Goal: Submit feedback/report problem: Submit feedback/report problem

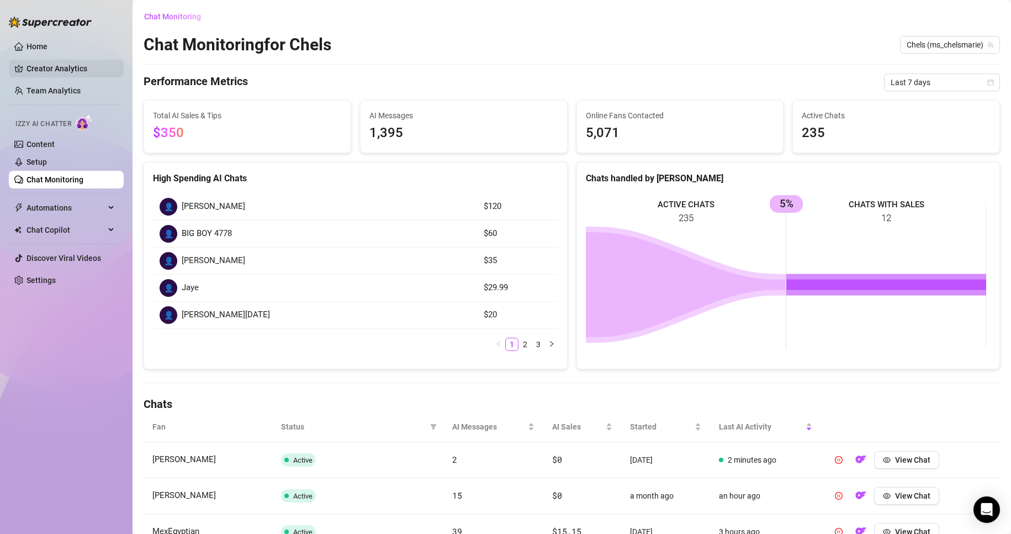
scroll to position [91, 0]
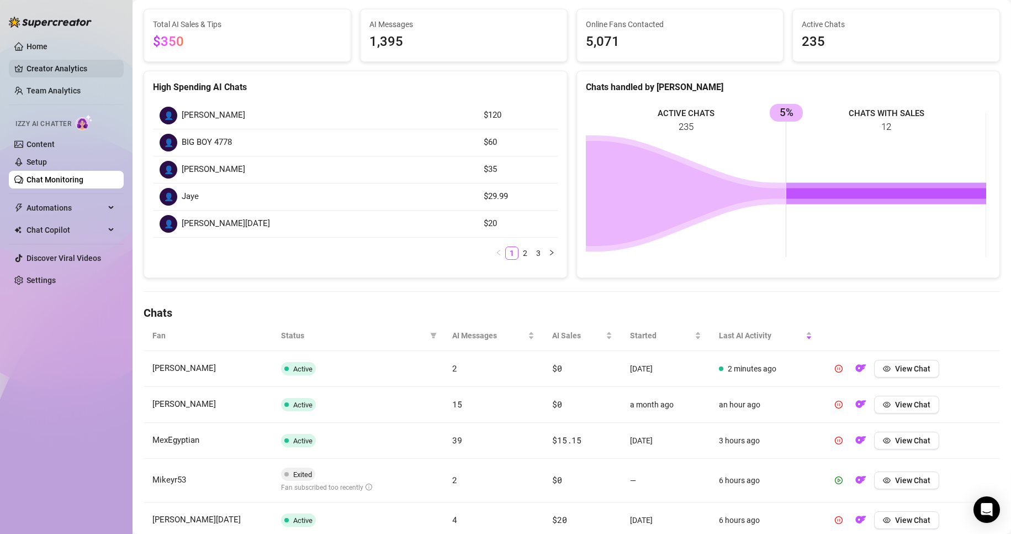
click at [83, 76] on link "Creator Analytics" at bounding box center [71, 69] width 88 height 18
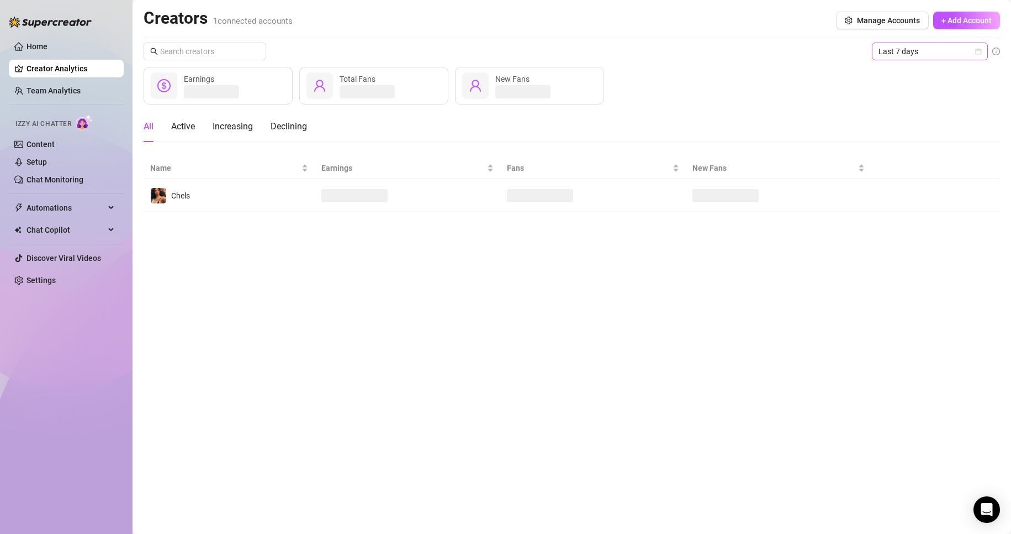
click at [913, 48] on span "Last 7 days" at bounding box center [930, 51] width 103 height 17
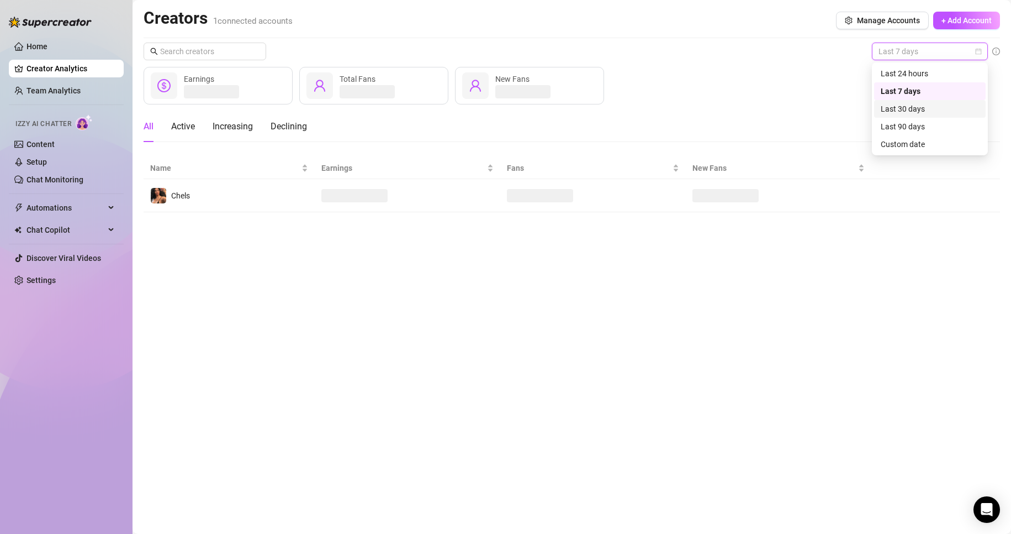
click at [929, 115] on div "Last 30 days" at bounding box center [930, 109] width 112 height 18
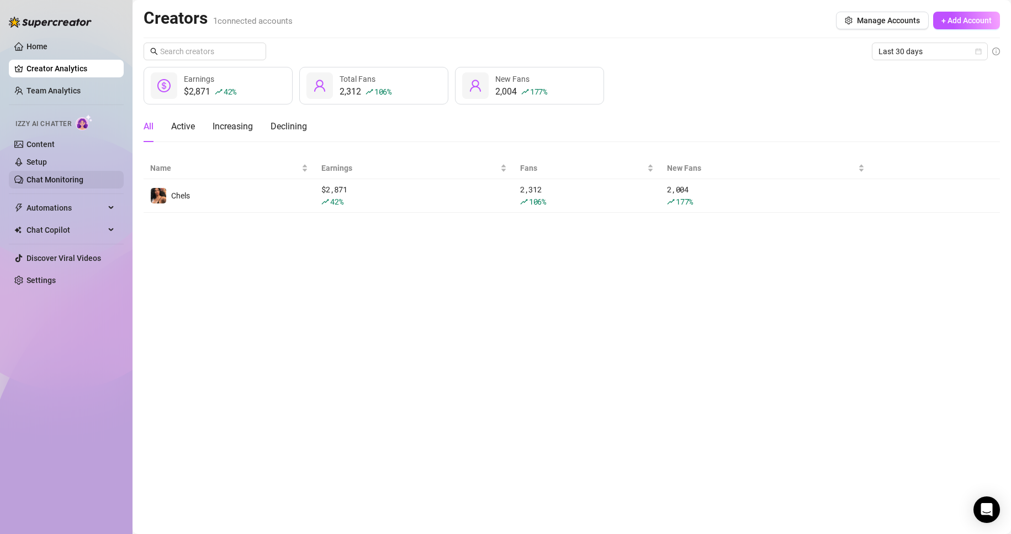
click at [64, 183] on link "Chat Monitoring" at bounding box center [55, 179] width 57 height 9
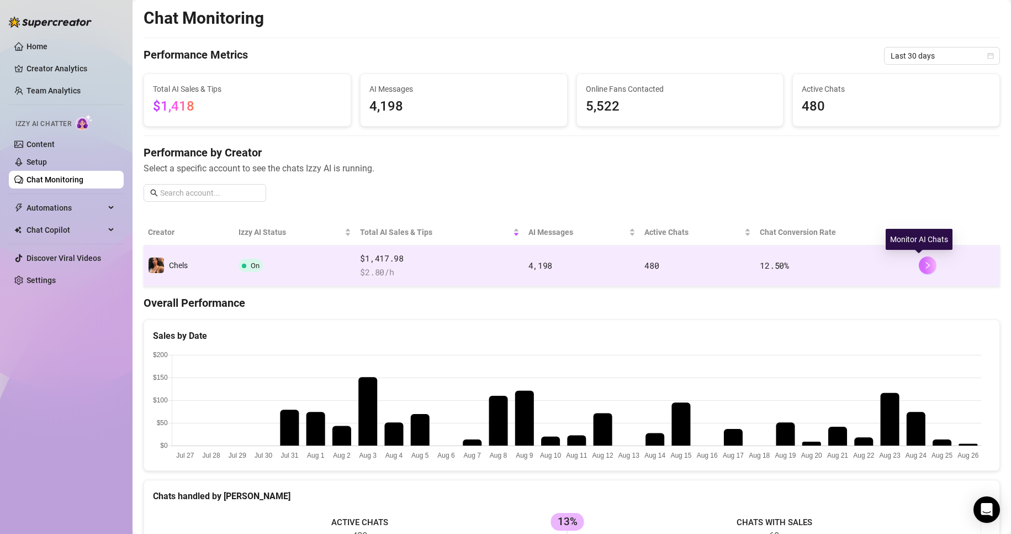
click at [924, 264] on icon "right" at bounding box center [928, 265] width 8 height 8
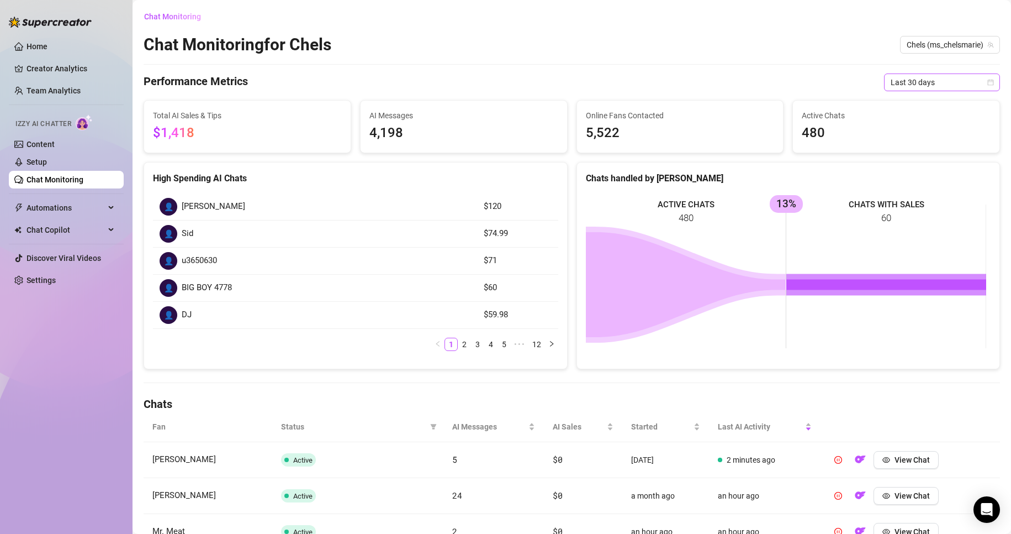
click at [906, 85] on span "Last 30 days" at bounding box center [942, 82] width 103 height 17
click at [919, 122] on div "Last 7 days" at bounding box center [933, 122] width 98 height 12
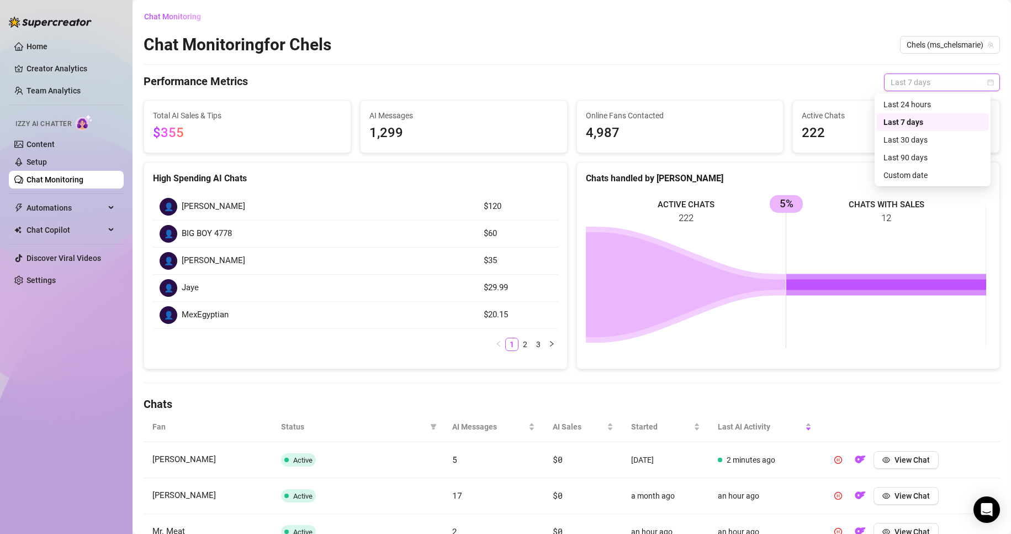
click at [945, 76] on span "Last 7 days" at bounding box center [942, 82] width 103 height 17
click at [952, 113] on div "Last 7 days" at bounding box center [933, 122] width 112 height 18
click at [938, 90] on span "Last 7 days" at bounding box center [942, 82] width 103 height 17
click at [943, 106] on div "Last 24 hours" at bounding box center [933, 104] width 98 height 12
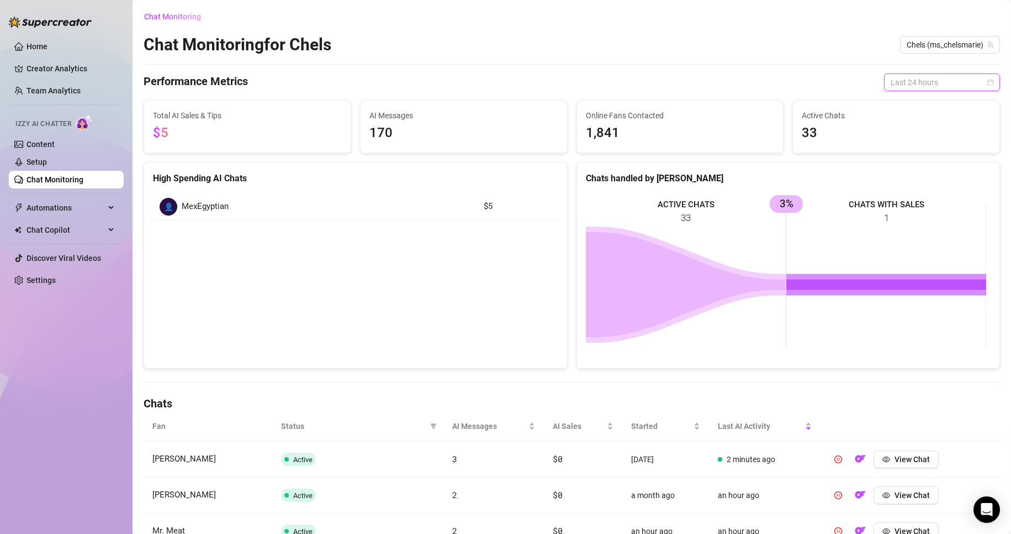
click at [939, 82] on span "Last 24 hours" at bounding box center [942, 82] width 103 height 17
click at [946, 126] on div "Last 7 days" at bounding box center [933, 122] width 98 height 12
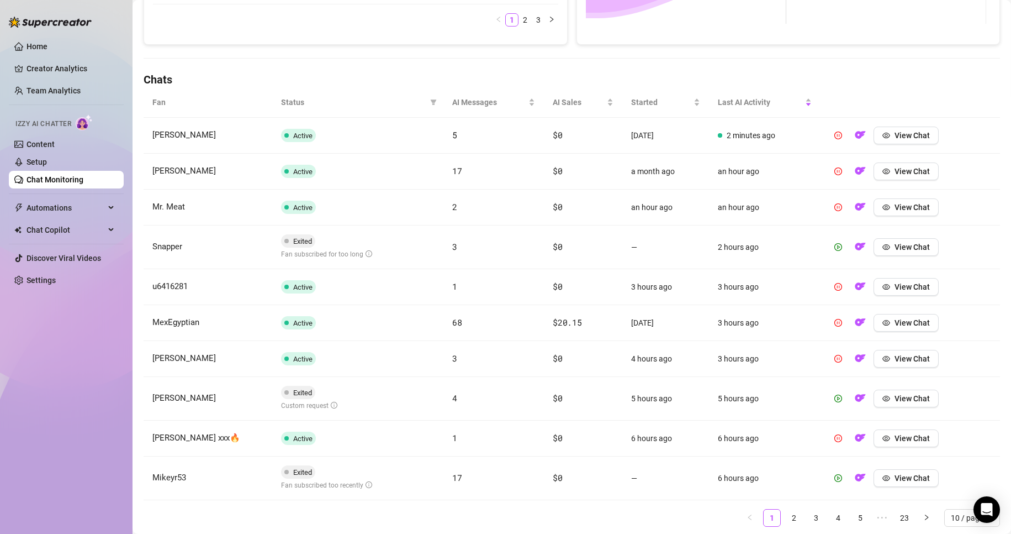
scroll to position [325, 0]
click at [906, 392] on button "View Chat" at bounding box center [906, 398] width 65 height 18
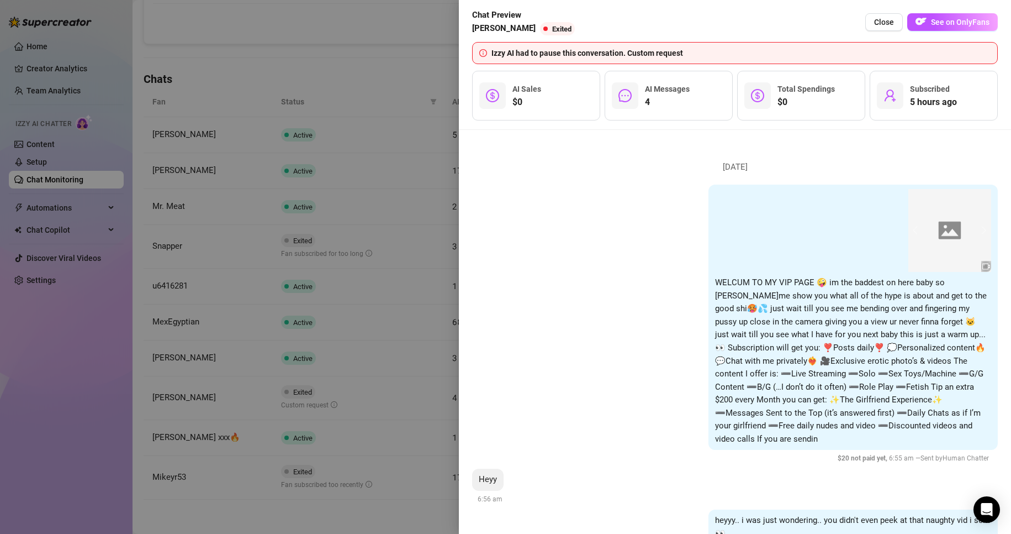
scroll to position [351, 0]
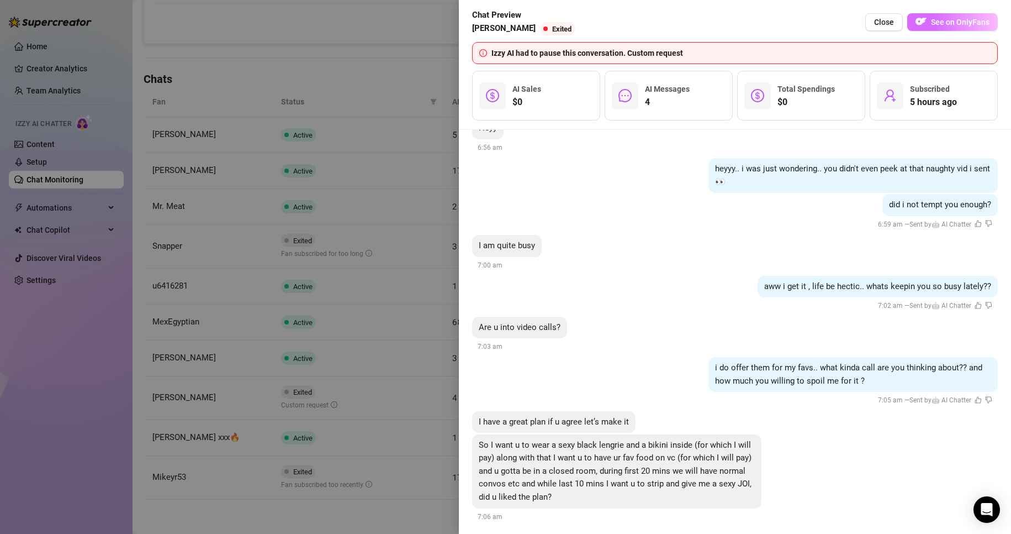
click at [983, 22] on span "See on OnlyFans" at bounding box center [960, 22] width 59 height 9
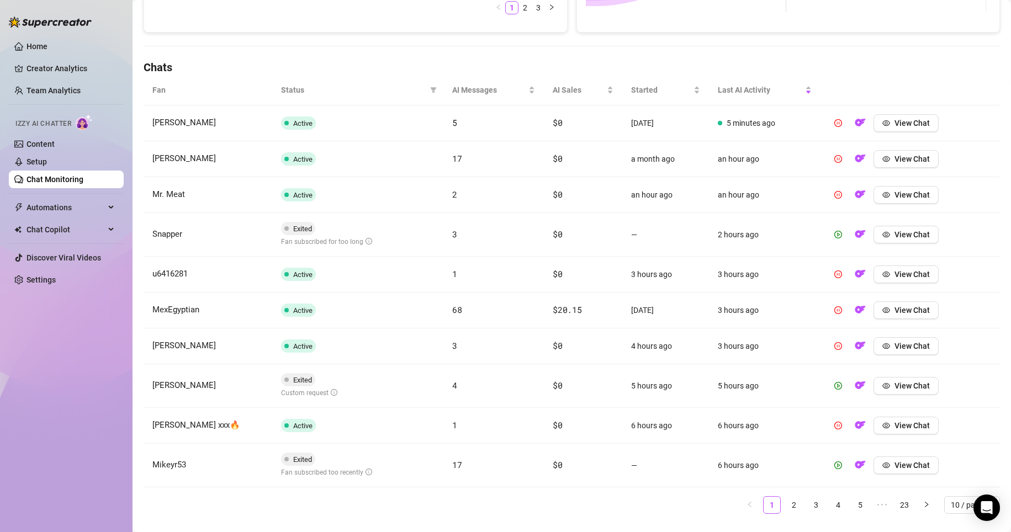
scroll to position [337, 0]
click at [482, 391] on button "View Chat" at bounding box center [906, 386] width 65 height 18
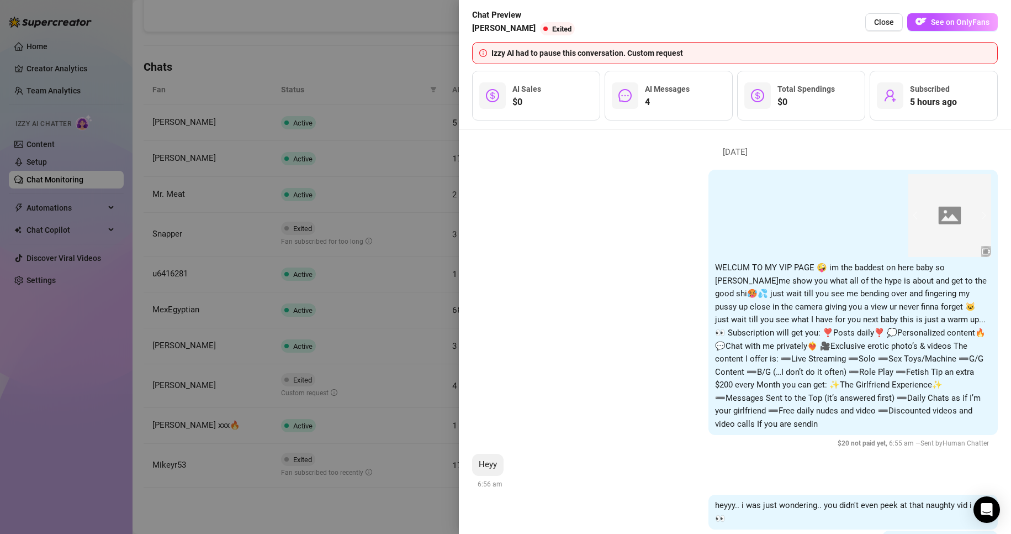
scroll to position [0, 0]
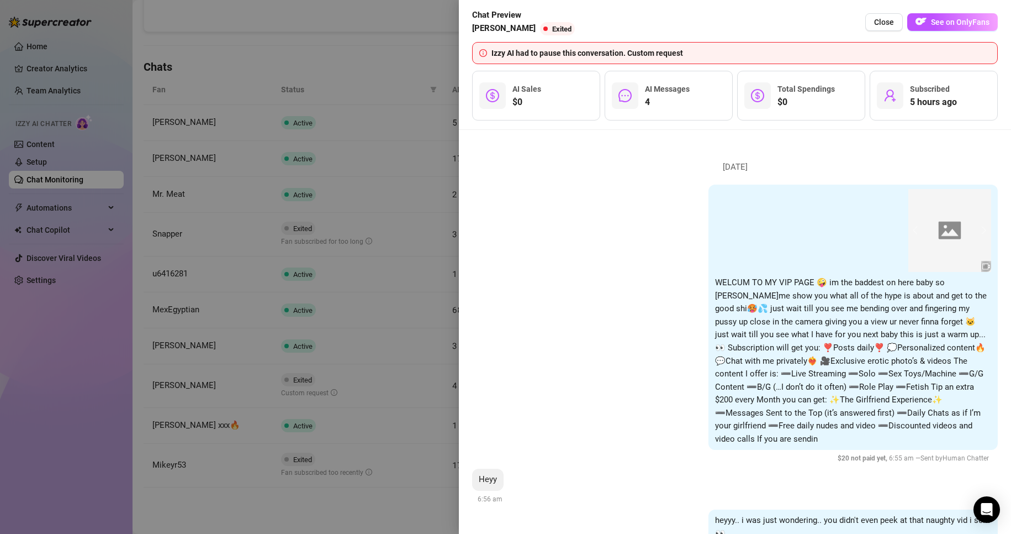
click at [482, 298] on div "00:11 00:58 00:11 00:05 00:14 00:19 00:47 00:10 00:43 00:16 00:34 00:04 00:09 0…" at bounding box center [735, 324] width 526 height 280
click at [482, 22] on span "See on OnlyFans" at bounding box center [960, 22] width 59 height 9
click at [482, 3] on div "Chat Preview James Smith Exited Close See on OnlyFans Izzy AI had to pause this…" at bounding box center [735, 65] width 552 height 130
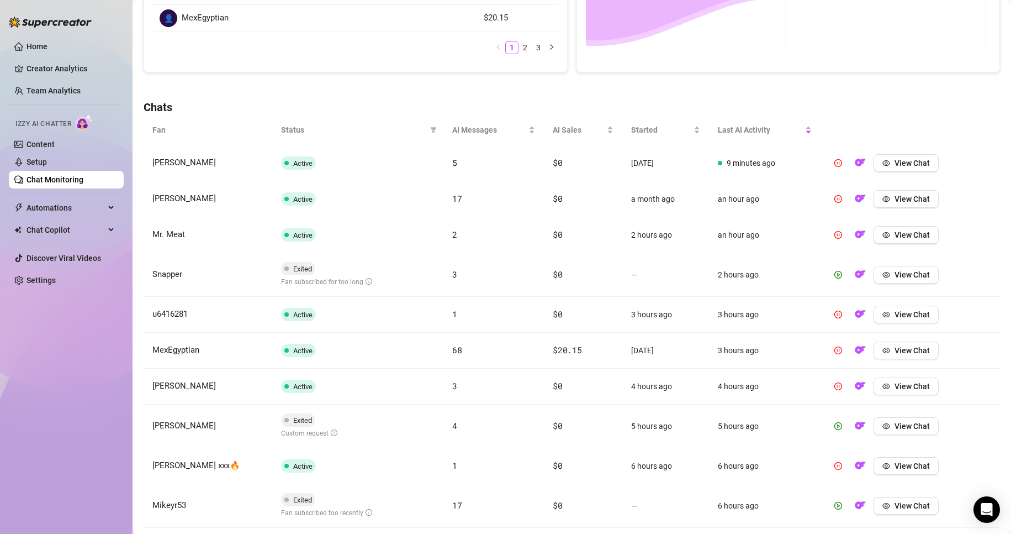
scroll to position [359, 0]
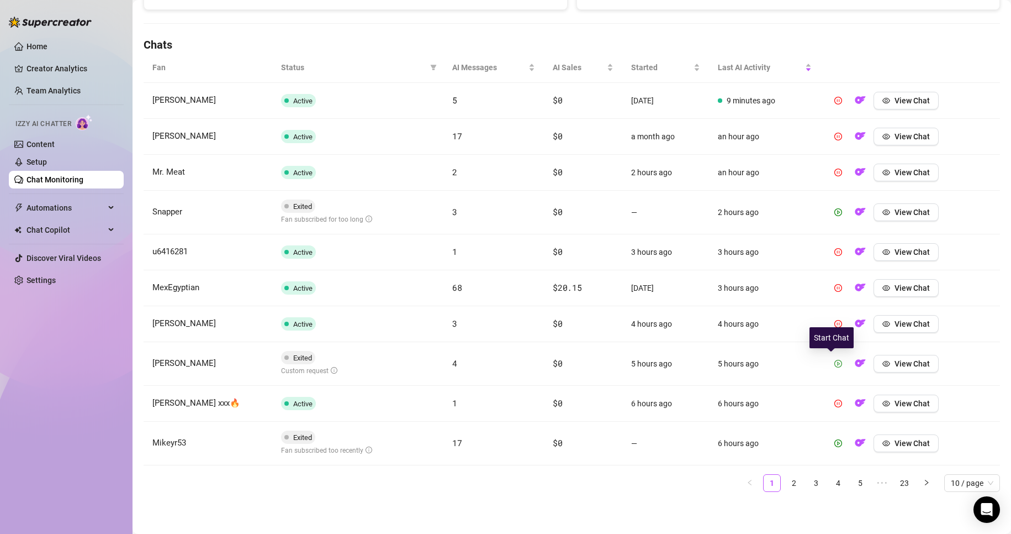
click at [835, 360] on icon "play-circle" at bounding box center [839, 364] width 8 height 8
drag, startPoint x: 830, startPoint y: 360, endPoint x: 771, endPoint y: 351, distance: 60.3
click at [771, 351] on td "5 hours ago" at bounding box center [765, 364] width 112 height 44
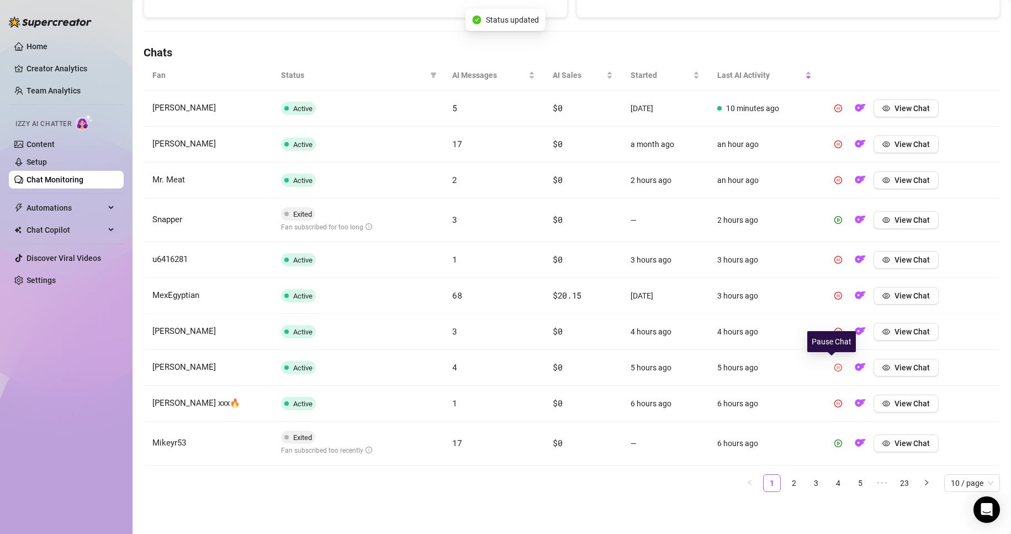
scroll to position [351, 0]
click at [835, 369] on icon "pause-circle" at bounding box center [839, 367] width 8 height 8
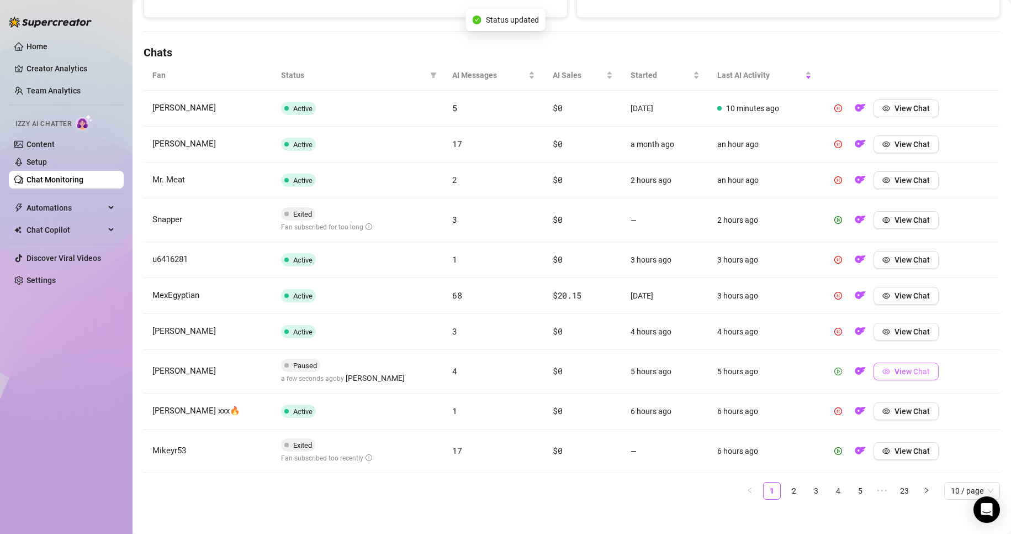
click at [916, 365] on button "View Chat" at bounding box center [906, 371] width 65 height 18
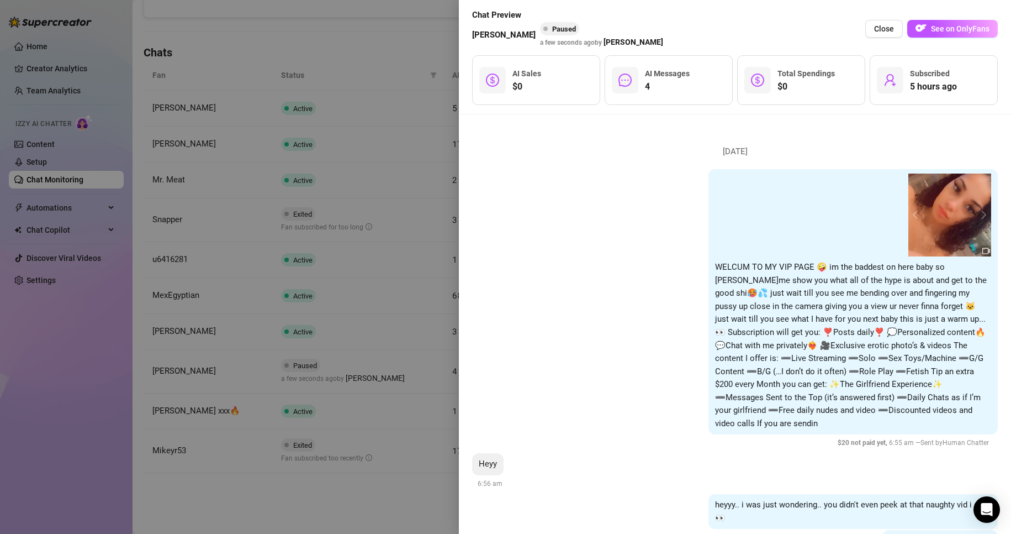
click at [514, 39] on span "[PERSON_NAME]" at bounding box center [504, 35] width 64 height 13
click at [501, 31] on span "[PERSON_NAME]" at bounding box center [504, 35] width 64 height 13
click at [655, 408] on div "00:11 00:58 00:11 00:05 00:14 00:19 00:47 00:10 00:43 00:16 00:34 00:04 00:09 0…" at bounding box center [735, 309] width 526 height 280
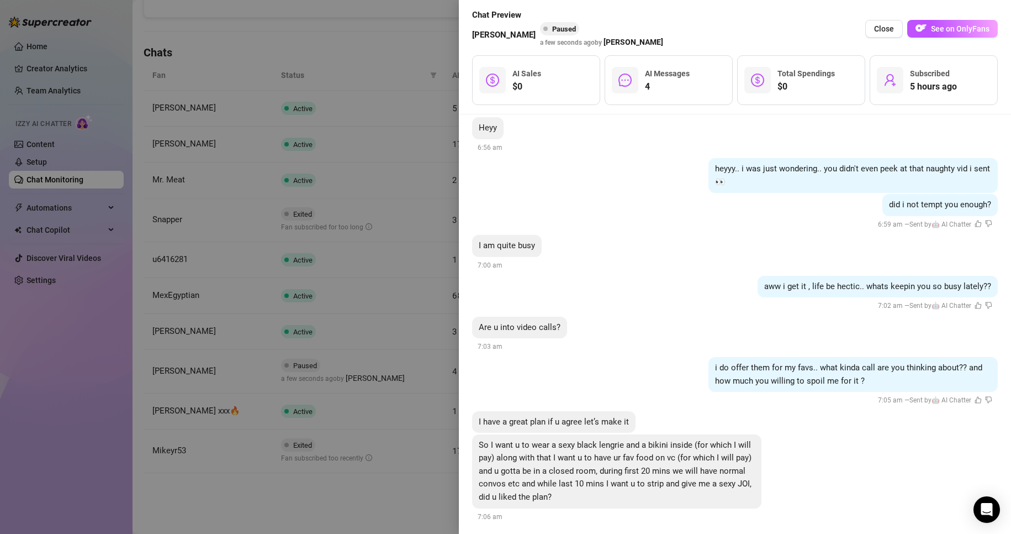
scroll to position [0, 0]
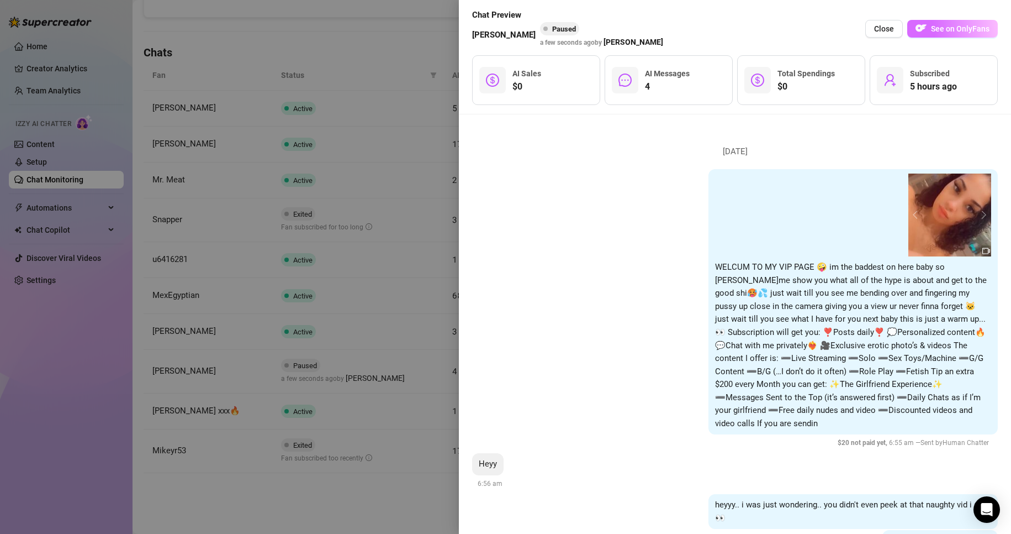
click at [940, 23] on button "See on OnlyFans" at bounding box center [953, 29] width 91 height 18
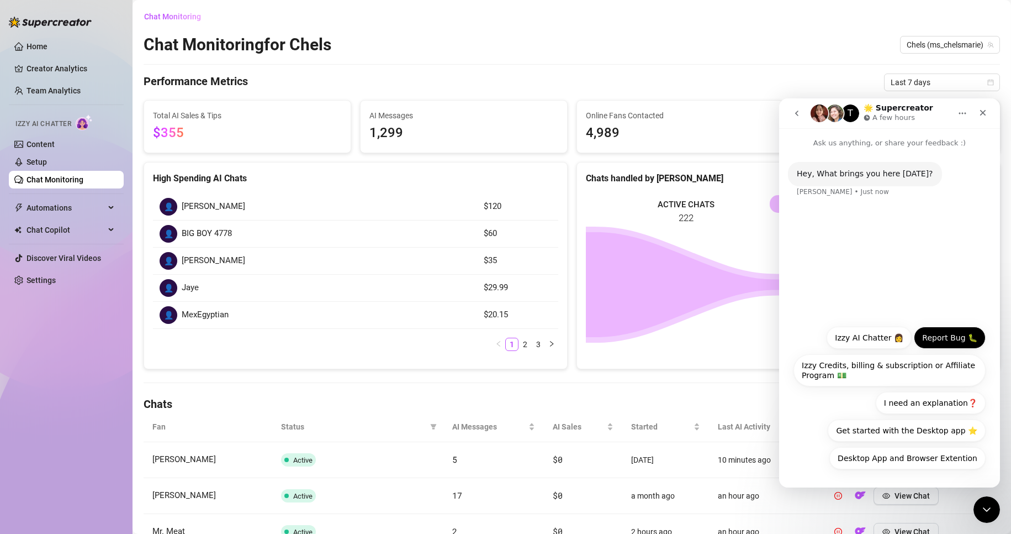
click at [951, 333] on button "Report Bug 🐛" at bounding box center [950, 337] width 72 height 22
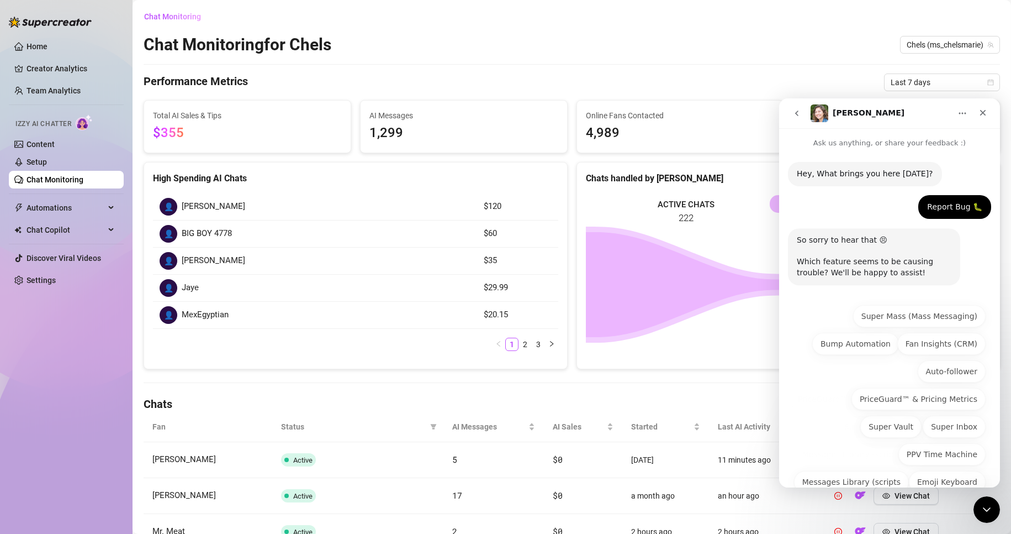
scroll to position [51, 0]
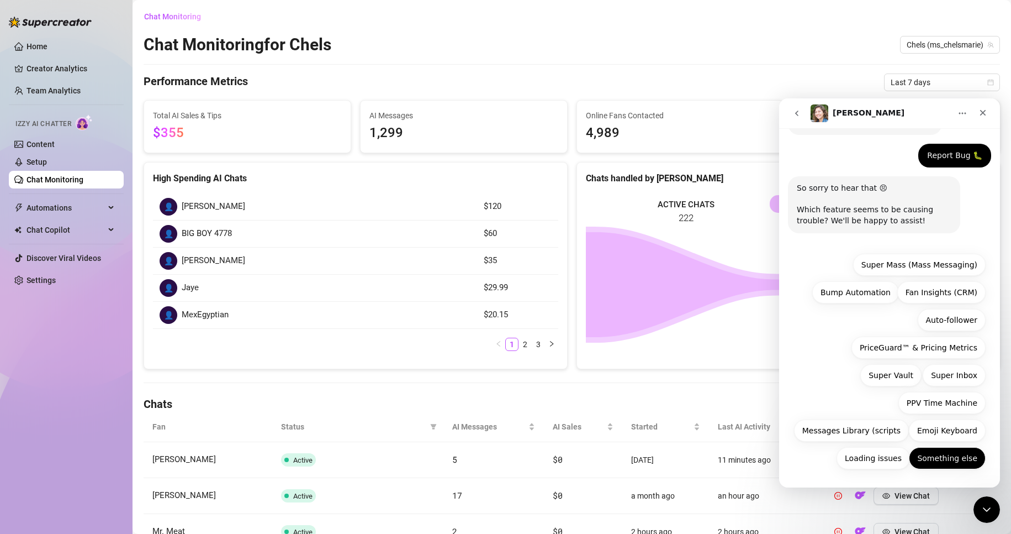
click at [947, 461] on button "Something else" at bounding box center [947, 458] width 77 height 22
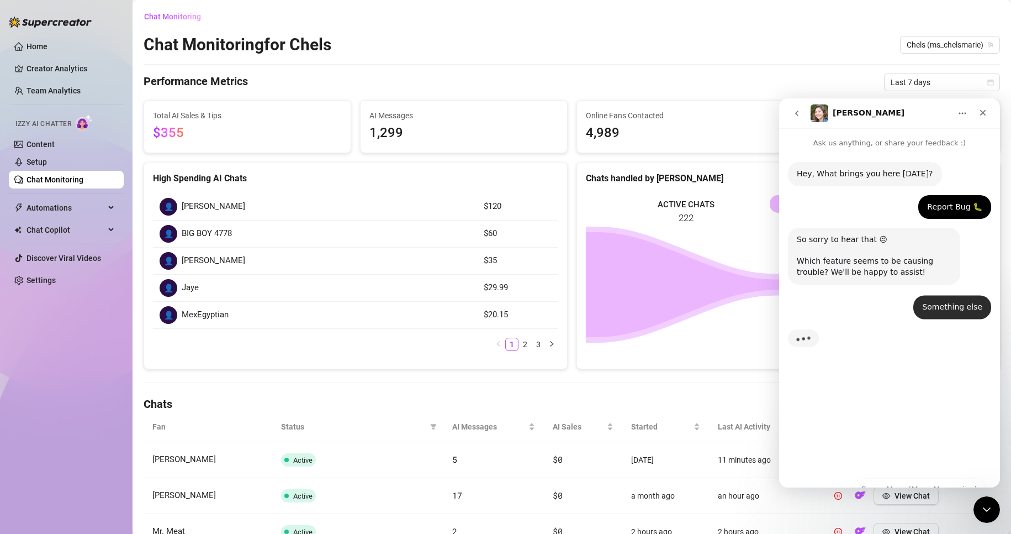
scroll to position [0, 0]
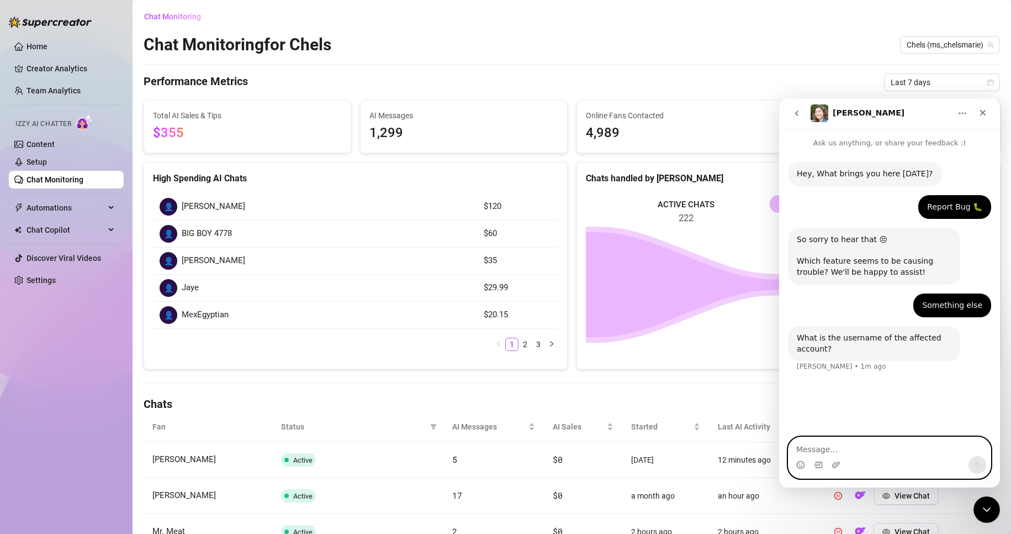
click at [899, 452] on textarea "Message…" at bounding box center [890, 446] width 202 height 19
type textarea "@ms_chelsmarie"
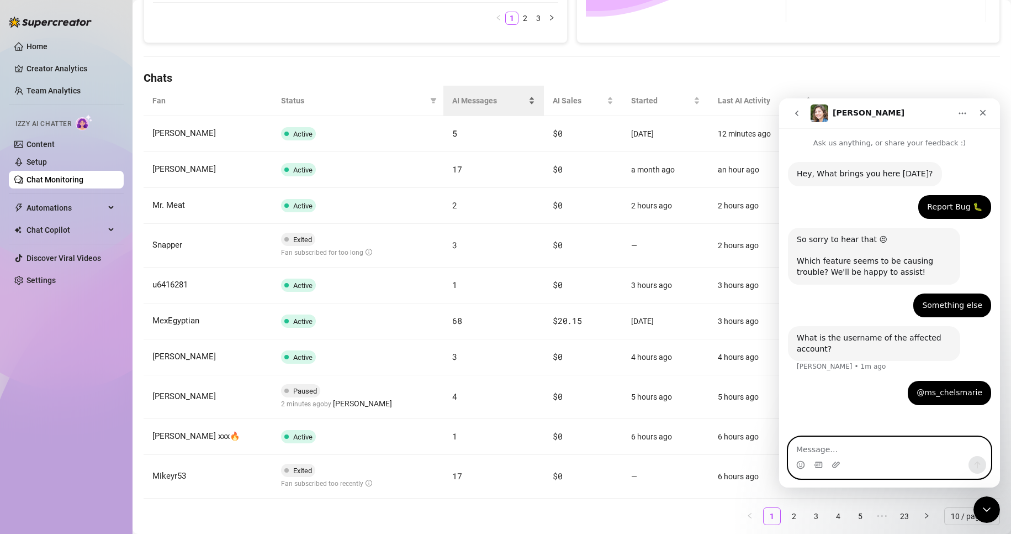
scroll to position [329, 0]
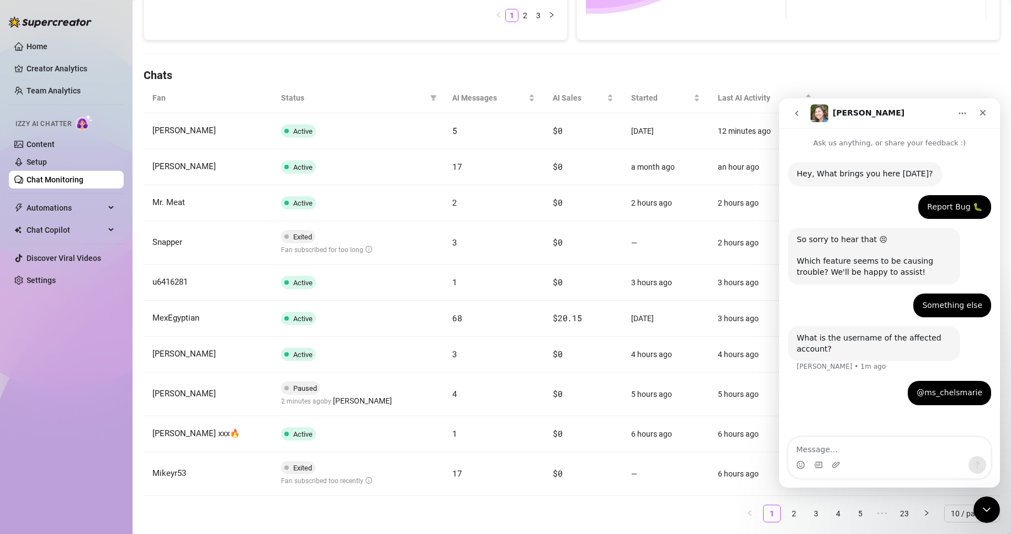
click at [363, 405] on span "[PERSON_NAME]" at bounding box center [362, 400] width 59 height 12
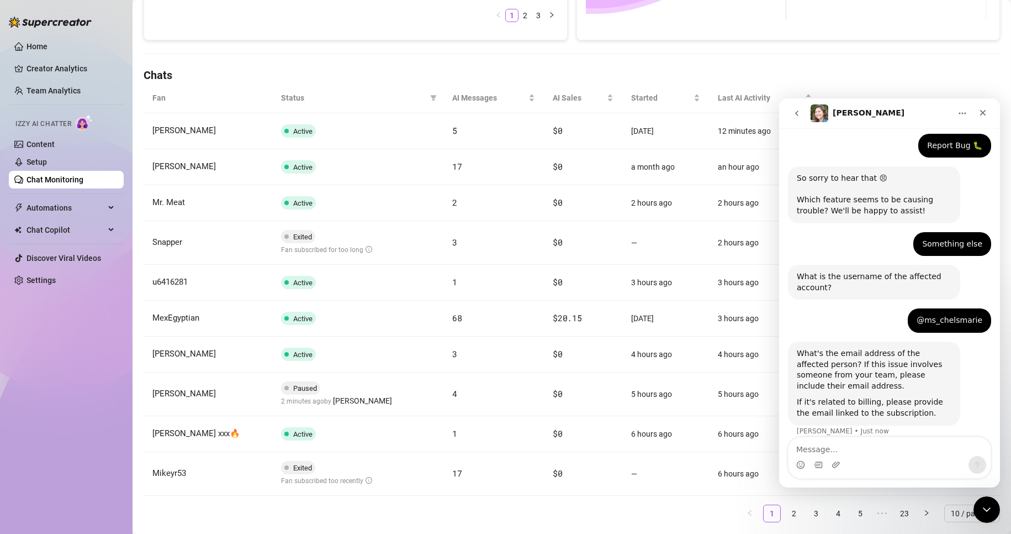
scroll to position [73, 0]
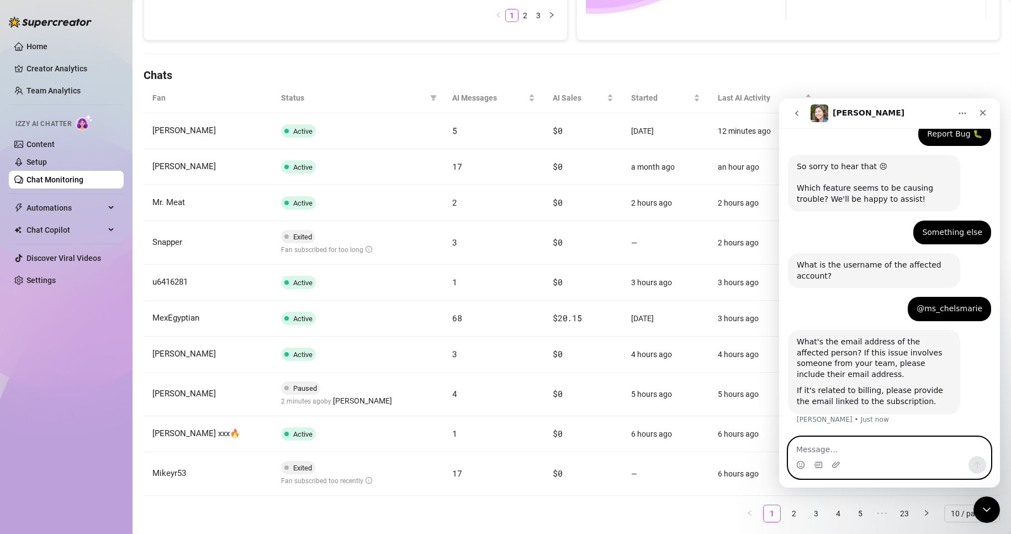
click at [887, 451] on textarea "Message…" at bounding box center [890, 446] width 202 height 19
type textarea "[EMAIL_ADDRESS][DOMAIN_NAME]"
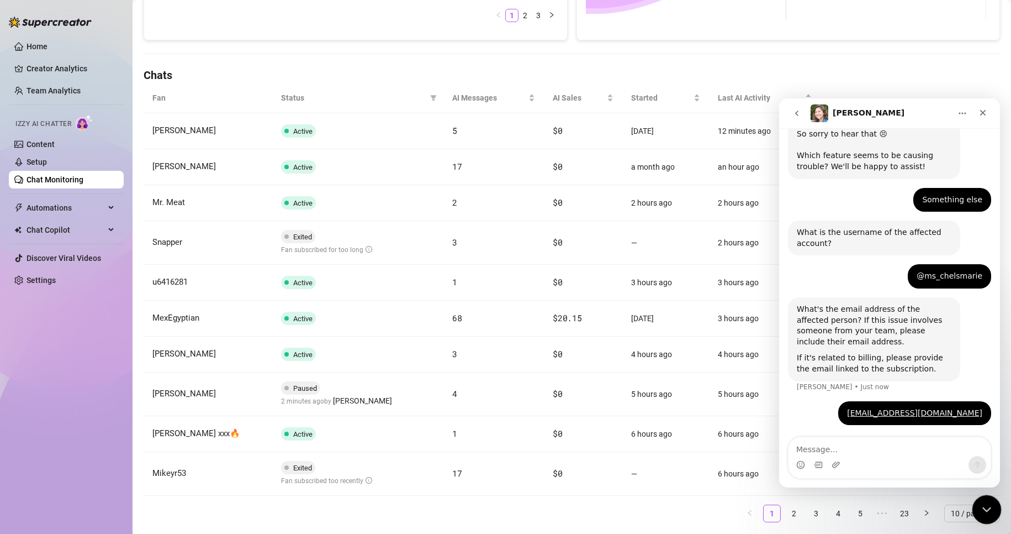
click at [984, 501] on icon "Close Intercom Messenger" at bounding box center [985, 507] width 13 height 13
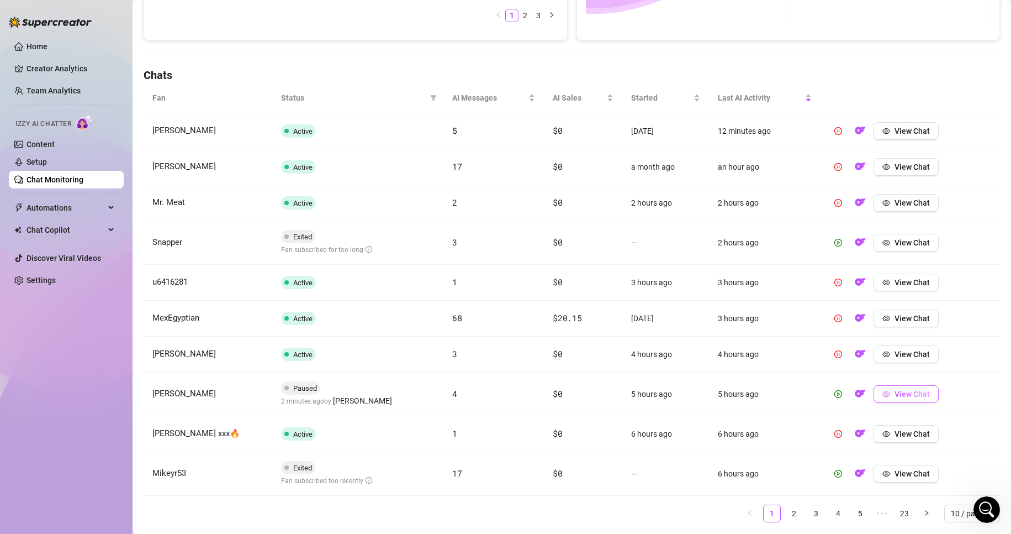
click at [898, 399] on button "View Chat" at bounding box center [906, 394] width 65 height 18
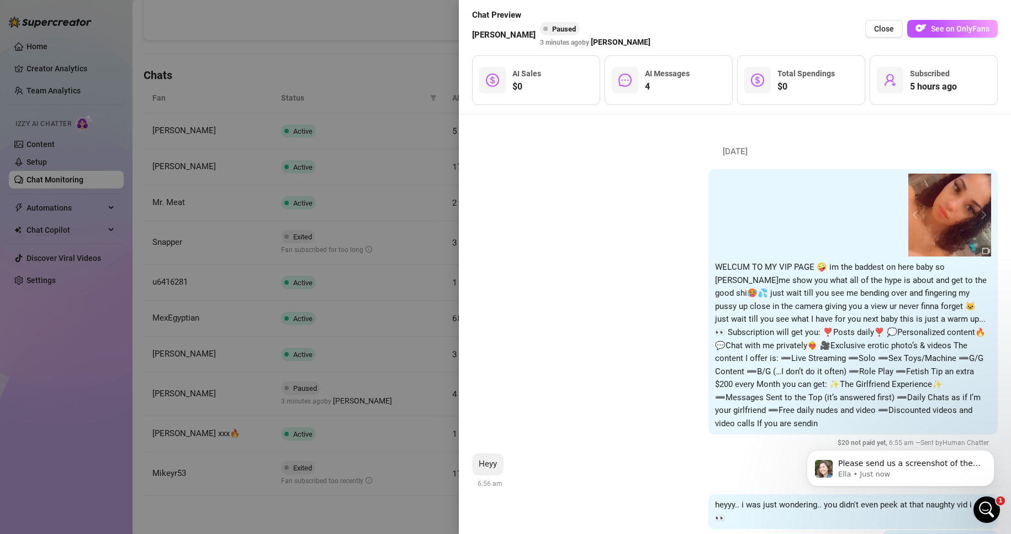
scroll to position [0, 0]
click at [988, 28] on span "See on OnlyFans" at bounding box center [960, 28] width 59 height 9
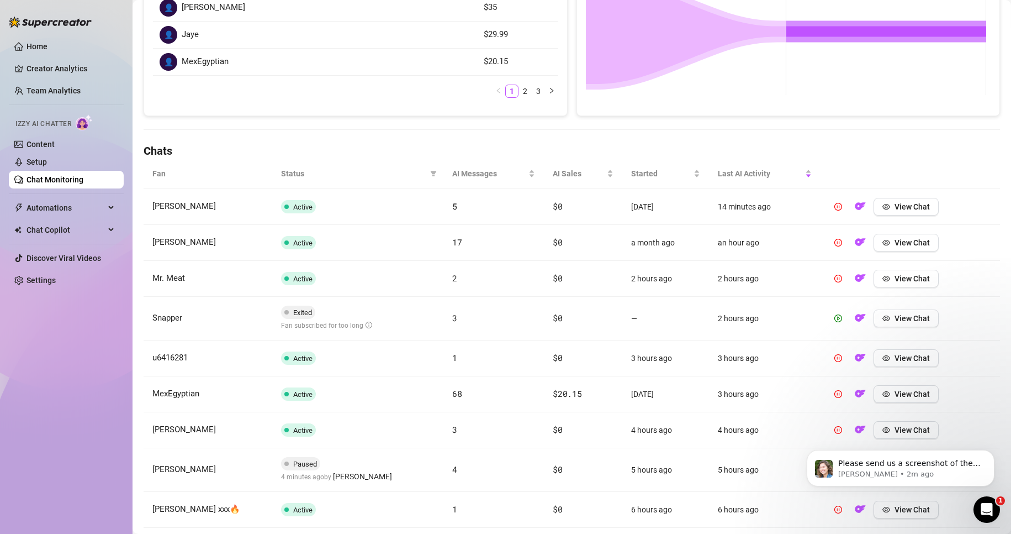
scroll to position [359, 0]
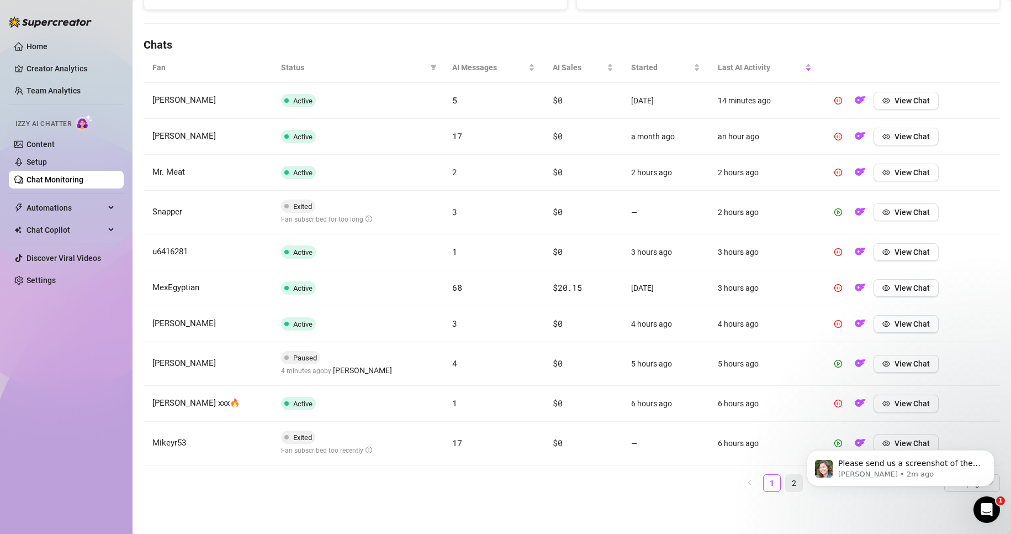
click at [786, 484] on link "2" at bounding box center [794, 482] width 17 height 17
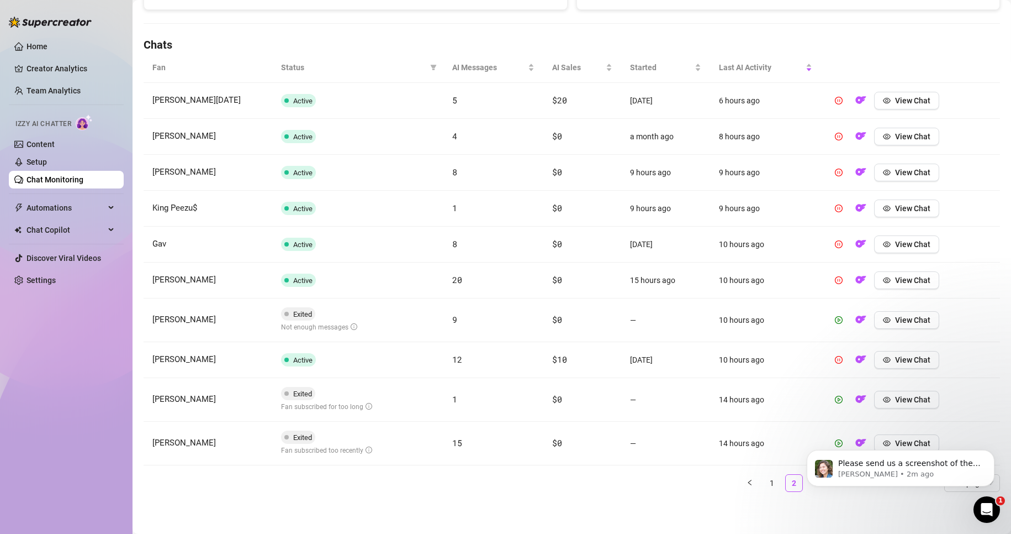
click at [804, 483] on body "Please send us a screenshot of the error message or issue you're experiencing. …" at bounding box center [901, 465] width 212 height 68
click at [802, 482] on body "Please send us a screenshot of the error message or issue you're experiencing. …" at bounding box center [901, 465] width 212 height 68
click at [799, 481] on body "Please send us a screenshot of the error message or issue you're experiencing. …" at bounding box center [901, 465] width 212 height 68
click at [920, 466] on p "Please send us a screenshot of the error message or issue you're experiencing. …" at bounding box center [910, 463] width 143 height 11
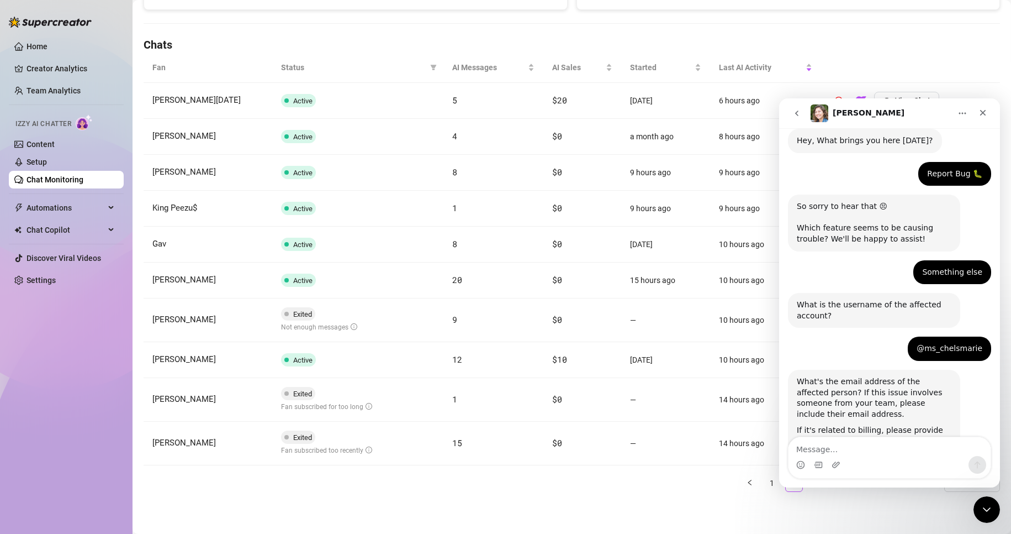
scroll to position [2, 0]
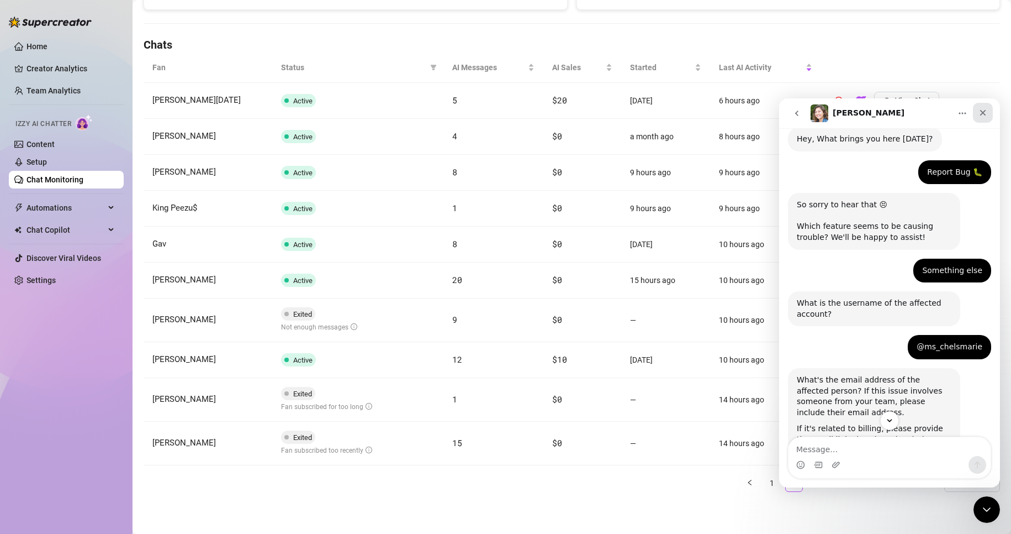
click at [986, 111] on icon "Close" at bounding box center [983, 112] width 9 height 9
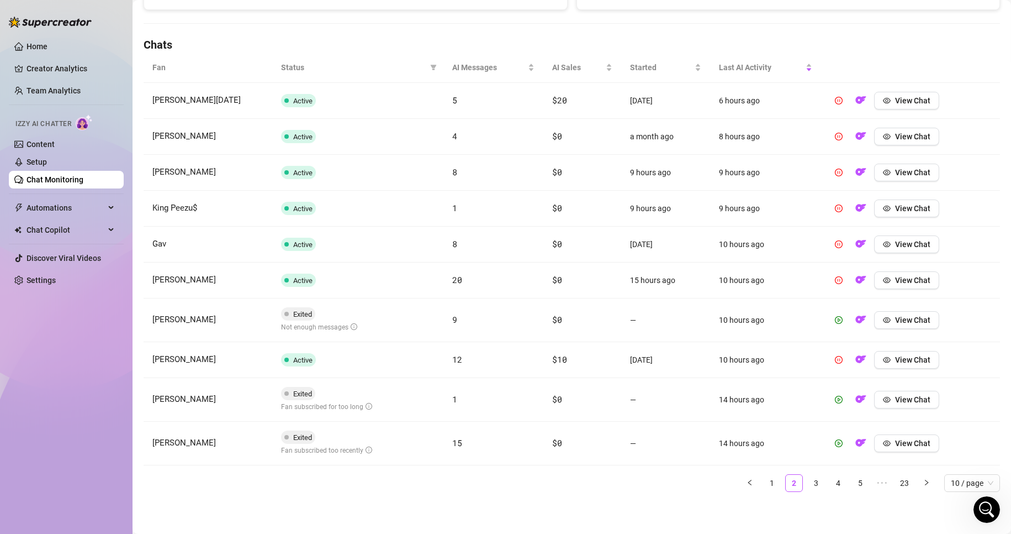
scroll to position [220, 0]
click at [808, 484] on link "3" at bounding box center [816, 482] width 17 height 17
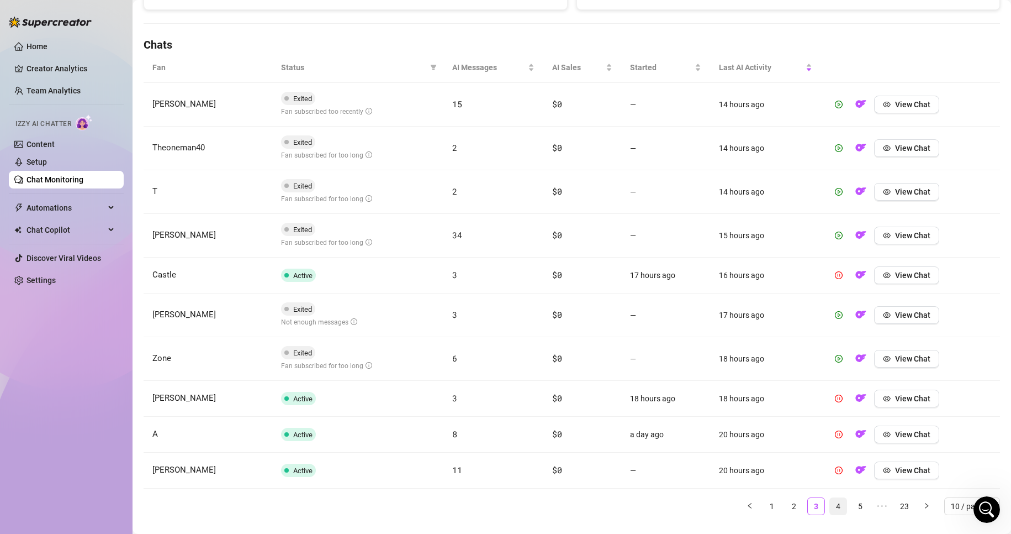
click at [831, 507] on link "4" at bounding box center [838, 506] width 17 height 17
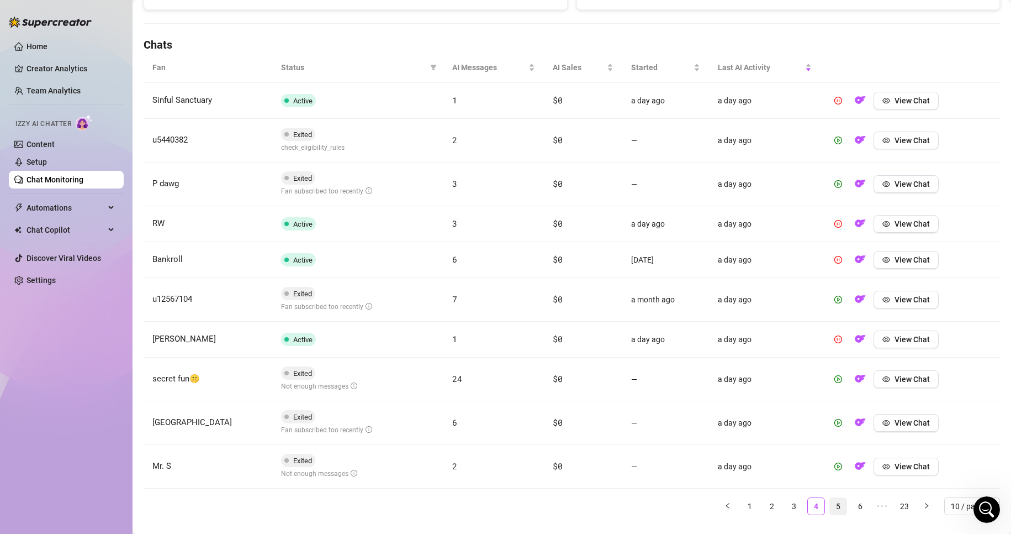
click at [830, 505] on link "5" at bounding box center [838, 506] width 17 height 17
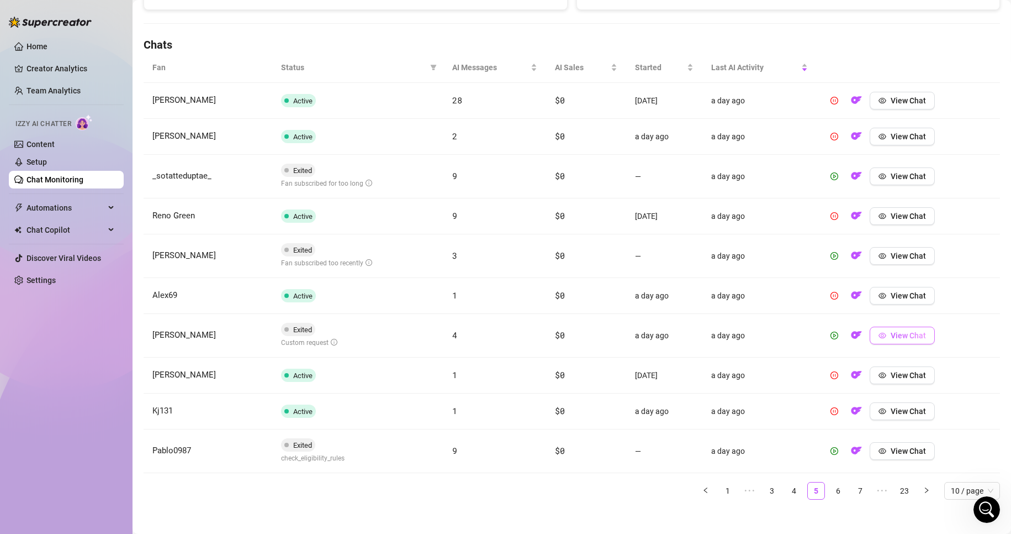
click at [899, 341] on button "View Chat" at bounding box center [902, 335] width 65 height 18
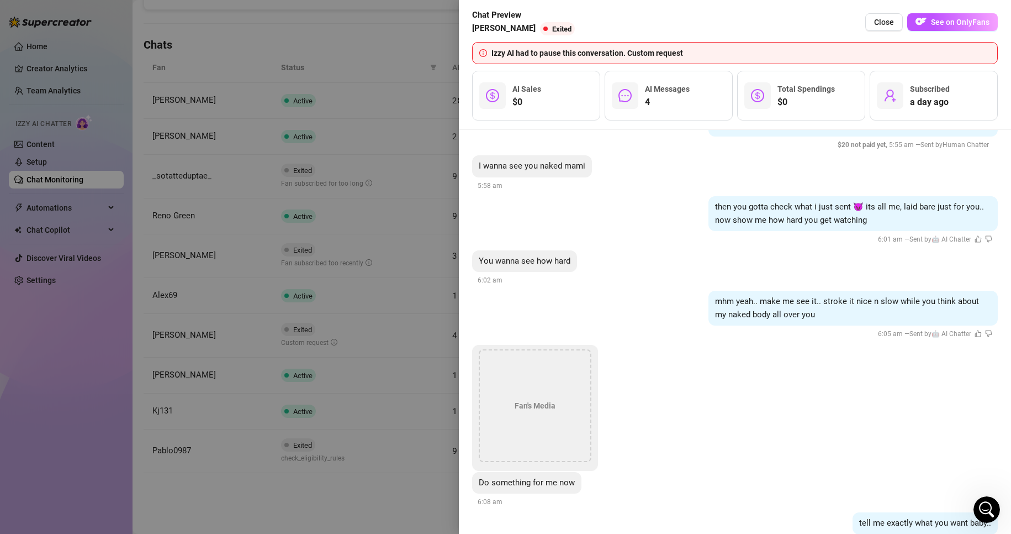
scroll to position [542, 0]
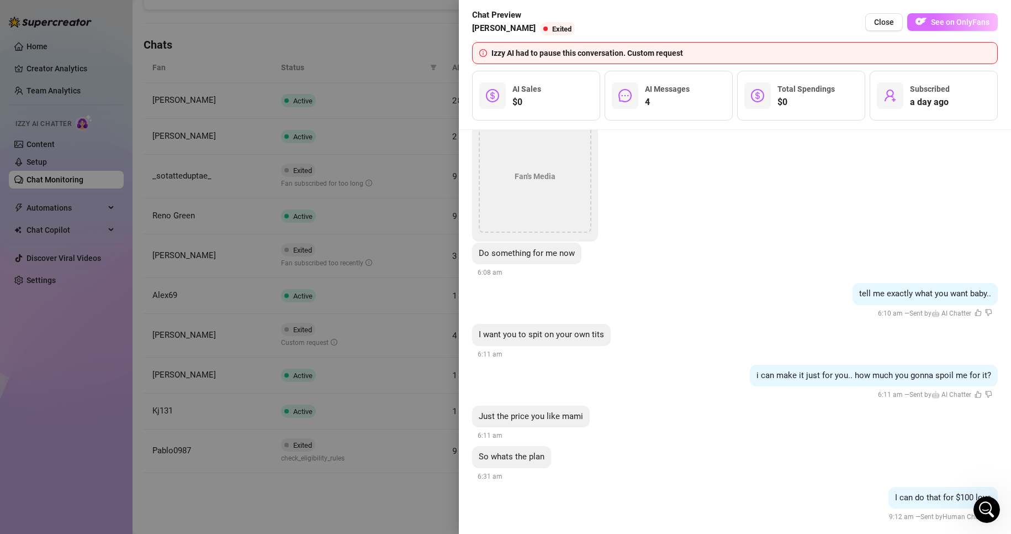
click at [956, 21] on span "See on OnlyFans" at bounding box center [960, 22] width 59 height 9
